Goal: Task Accomplishment & Management: Manage account settings

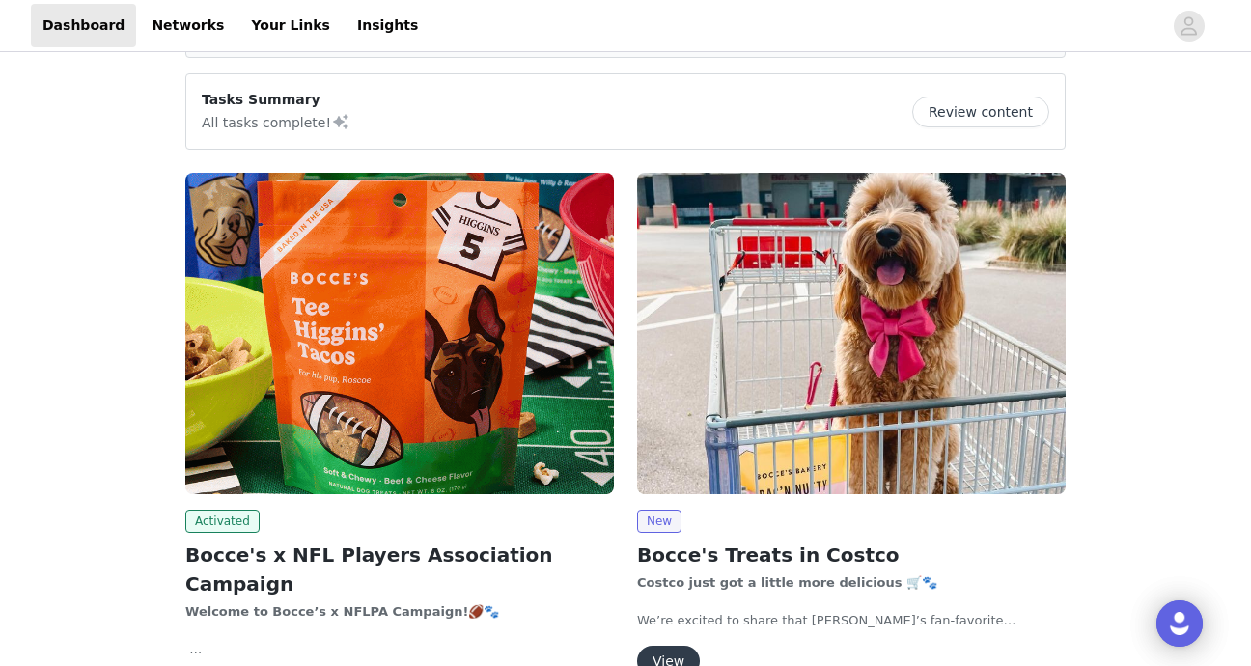
scroll to position [139, 0]
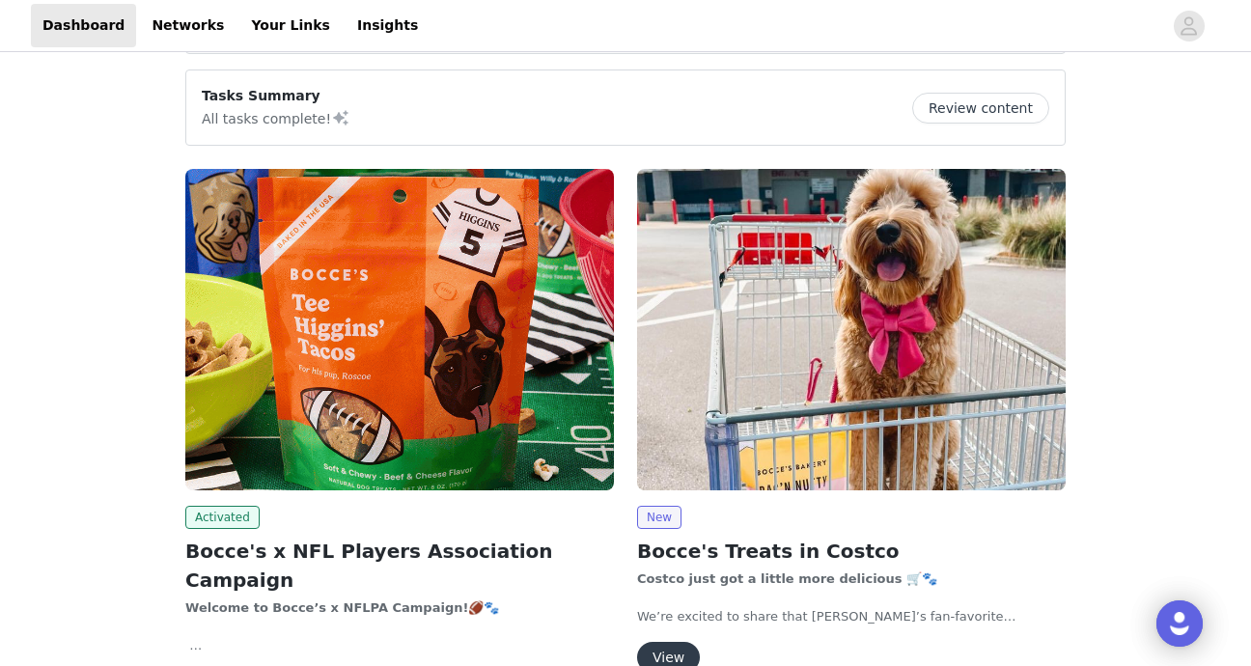
click at [357, 421] on img at bounding box center [399, 329] width 429 height 321
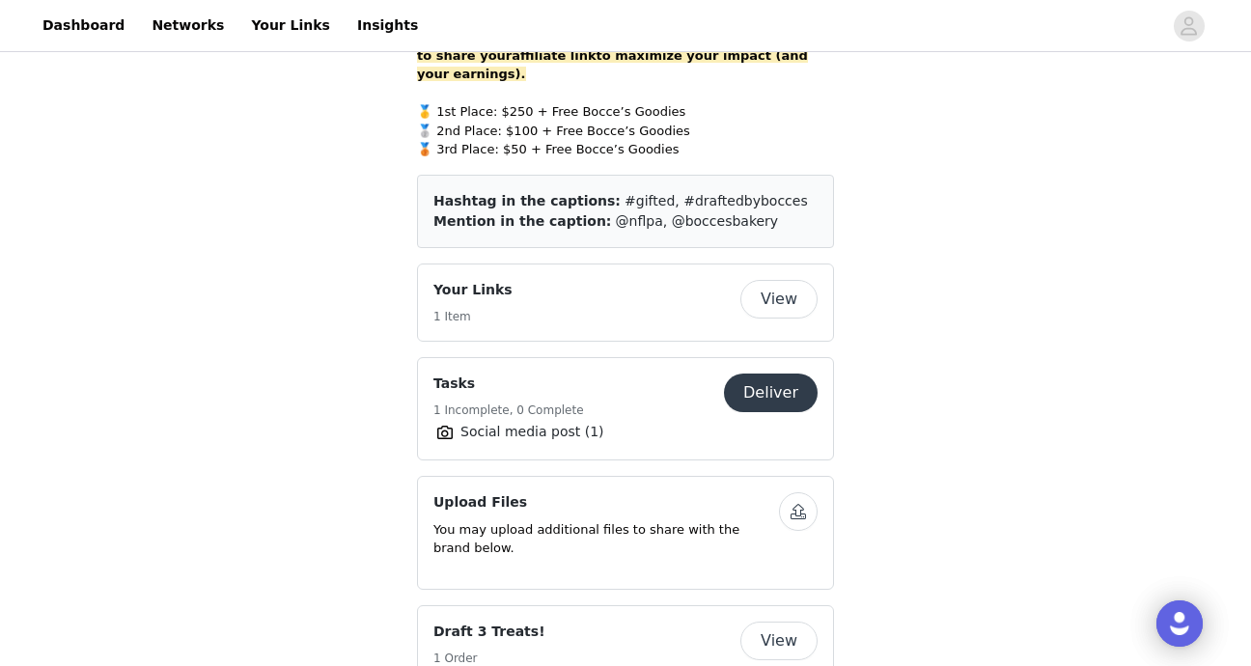
scroll to position [1055, 0]
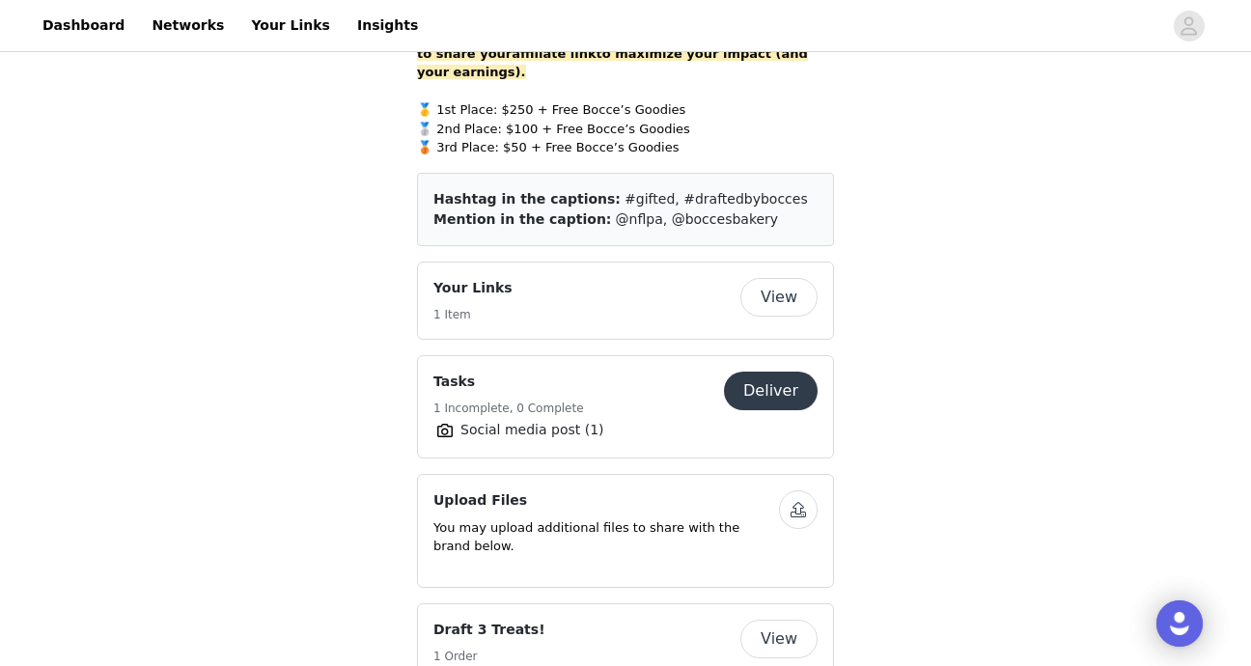
click at [784, 278] on button "View" at bounding box center [778, 297] width 77 height 39
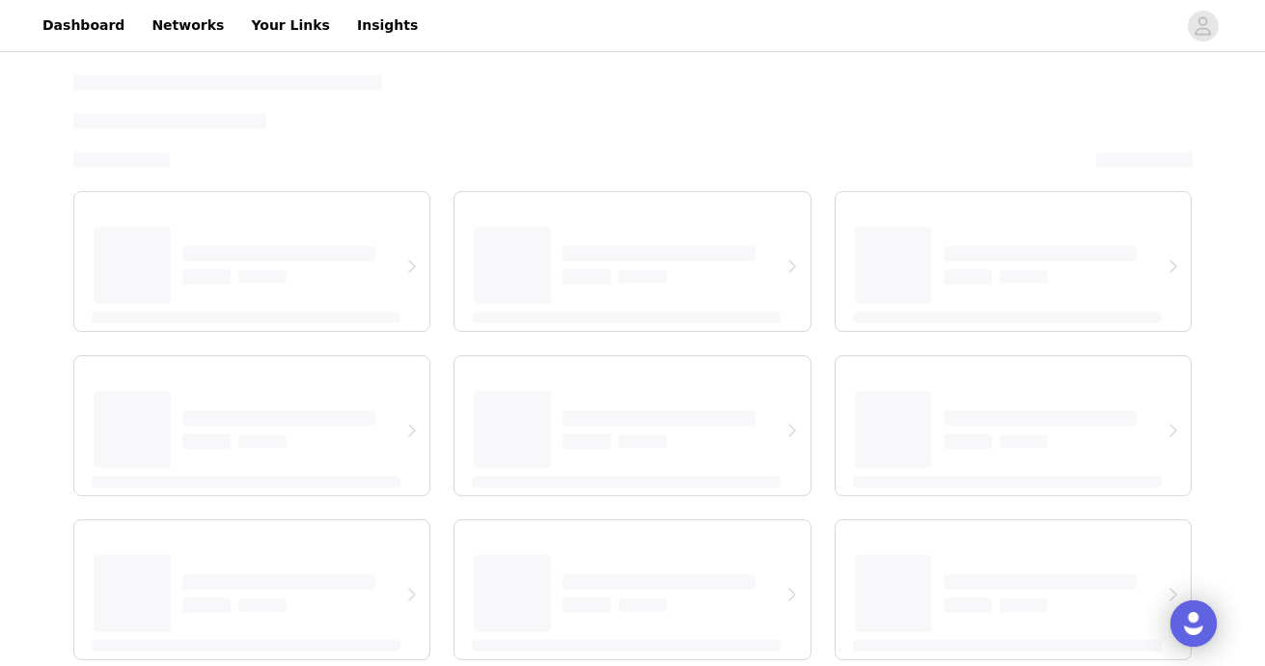
select select "12"
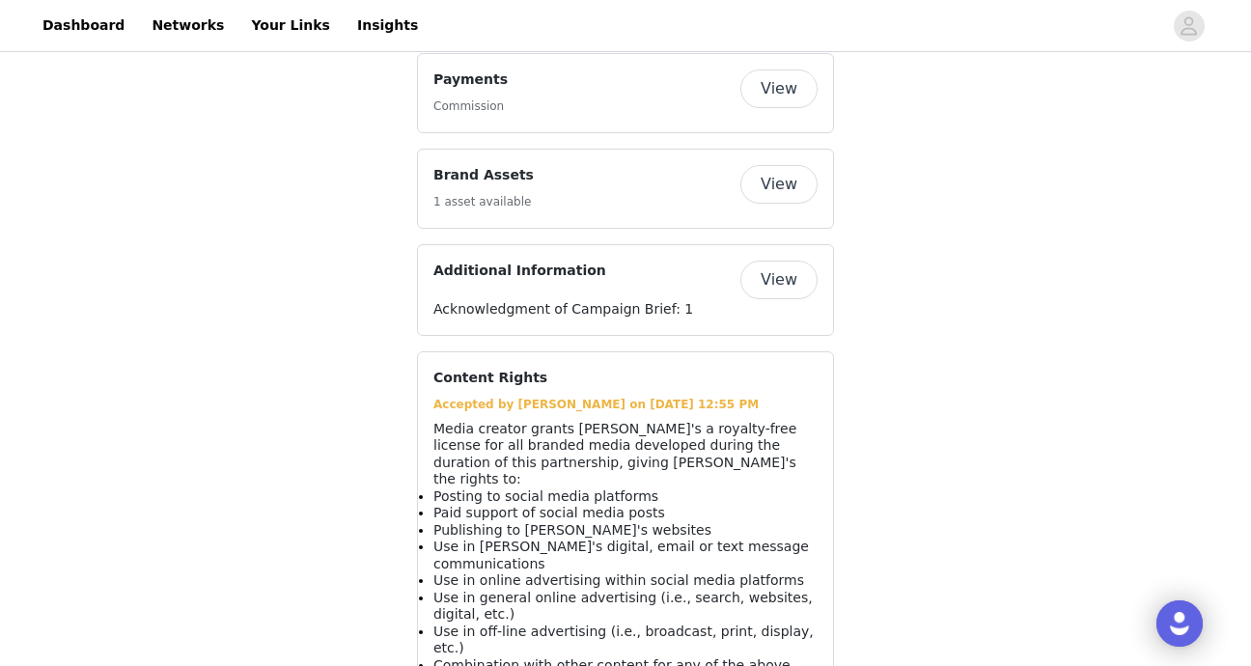
scroll to position [1832, 0]
click at [763, 278] on button "View" at bounding box center [778, 279] width 77 height 39
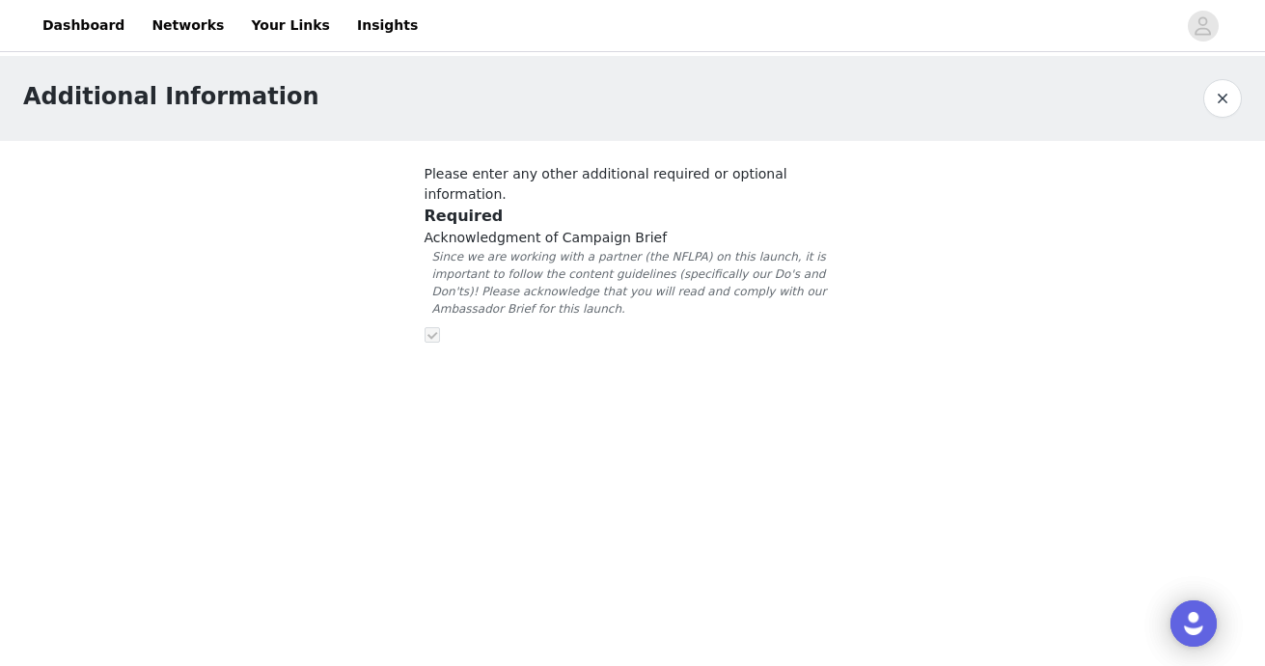
click at [1225, 105] on button "button" at bounding box center [1222, 98] width 39 height 39
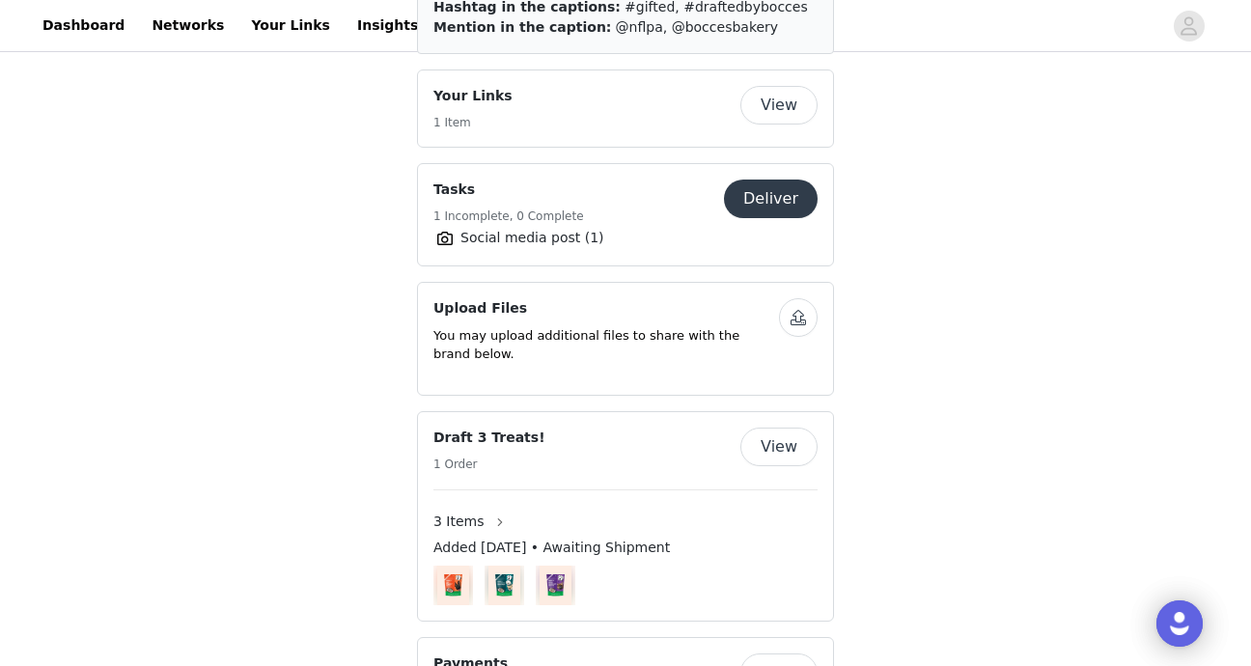
scroll to position [1265, 0]
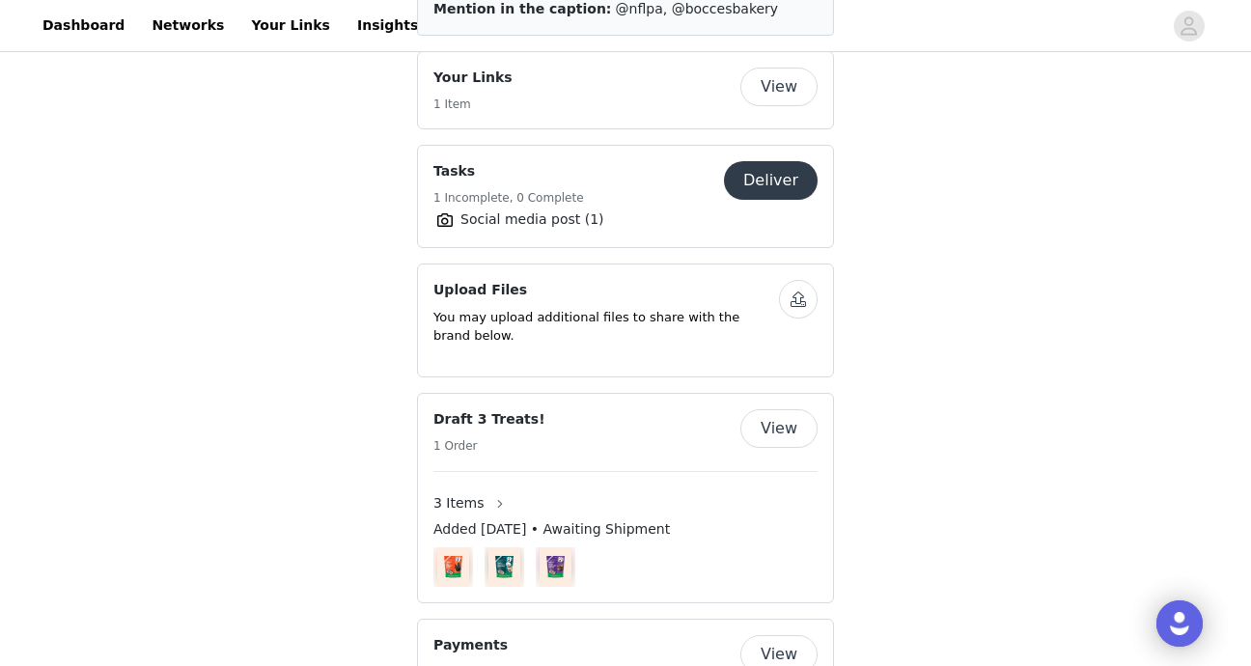
click at [784, 409] on button "View" at bounding box center [778, 428] width 77 height 39
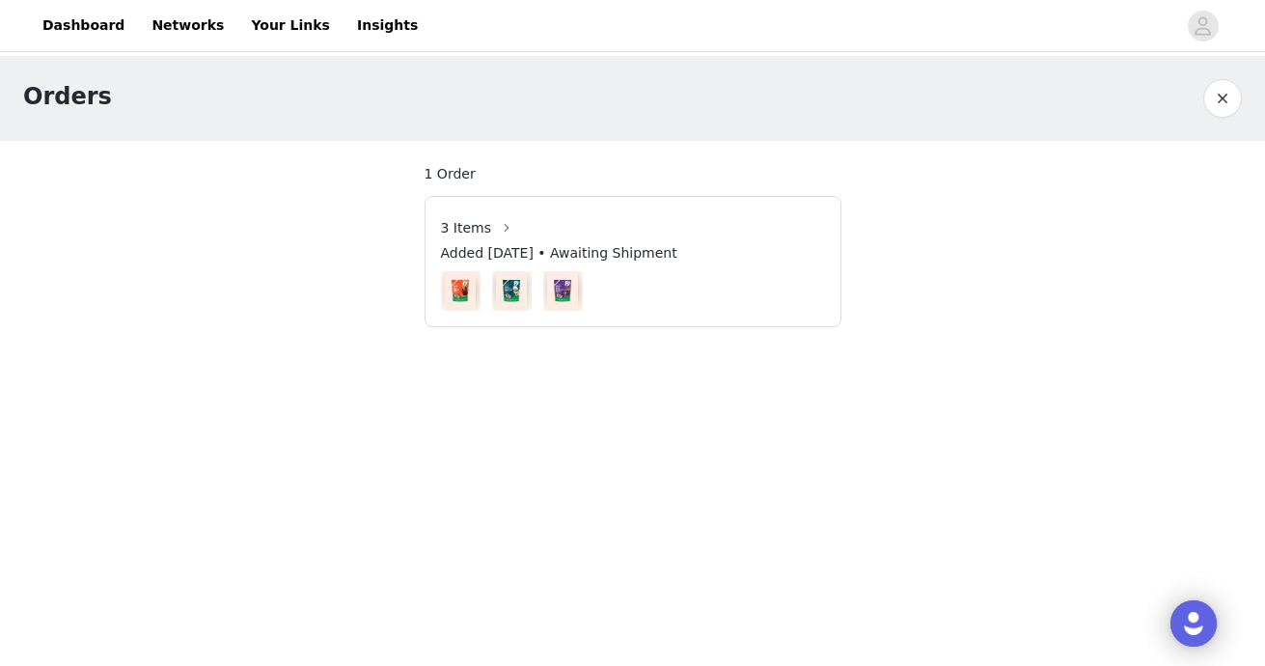
click at [507, 291] on img at bounding box center [511, 291] width 31 height 40
click at [481, 226] on span "3 Items" at bounding box center [466, 228] width 51 height 20
click at [509, 230] on button "button" at bounding box center [506, 227] width 31 height 31
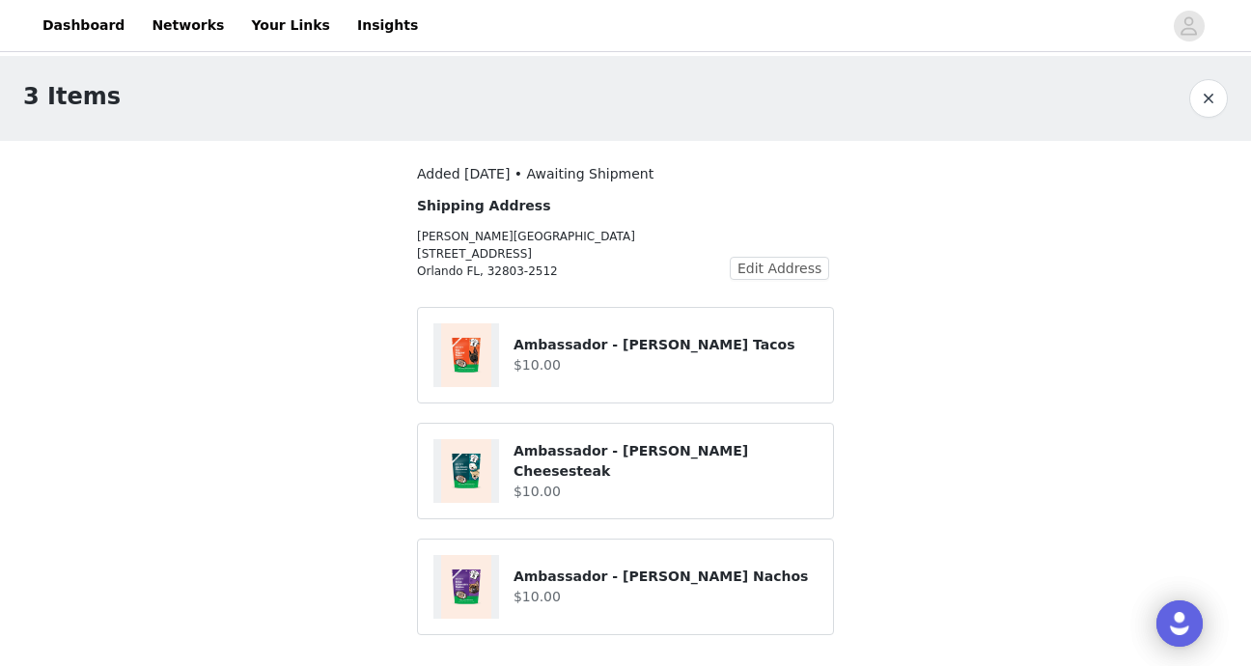
scroll to position [12, 0]
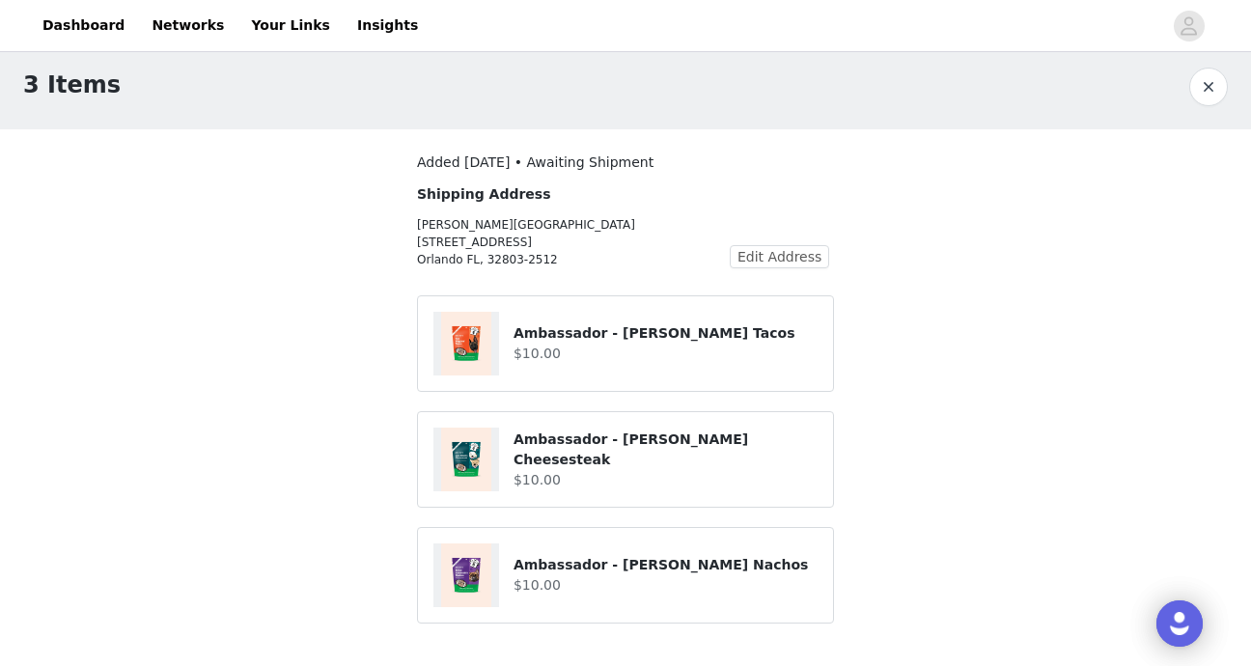
click at [650, 363] on h4 "$10.00" at bounding box center [665, 354] width 304 height 20
click at [656, 326] on h4 "Ambassador - [PERSON_NAME] Tacos" at bounding box center [665, 333] width 304 height 20
click at [1204, 98] on button "button" at bounding box center [1208, 87] width 39 height 39
